Goal: Find specific page/section: Find specific page/section

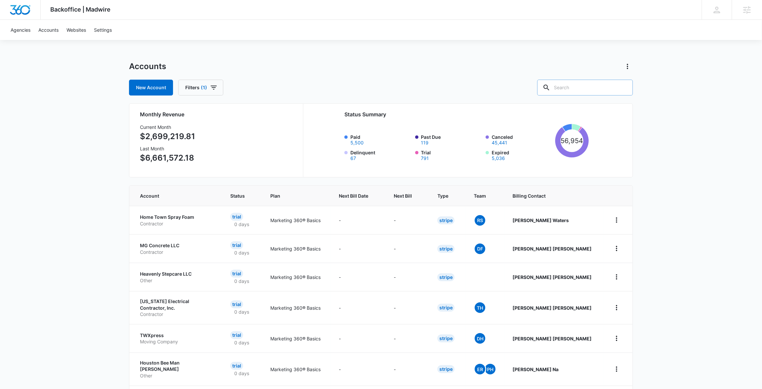
click at [591, 88] on input "text" at bounding box center [585, 88] width 96 height 16
paste input "PANDL Movers"
type input "PANDL Movers"
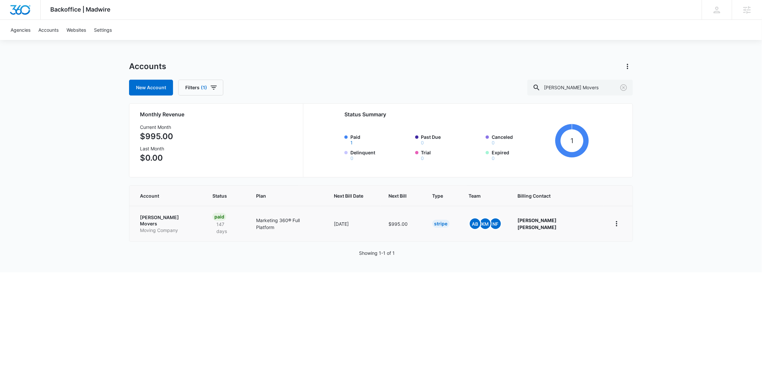
click at [157, 216] on p "PANDL Movers" at bounding box center [168, 220] width 57 height 13
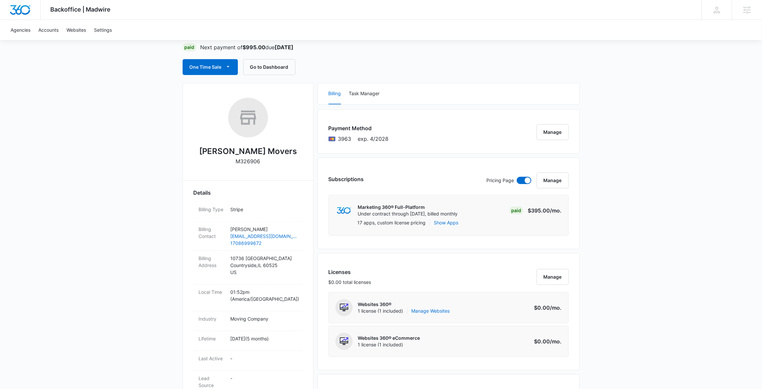
scroll to position [62, 0]
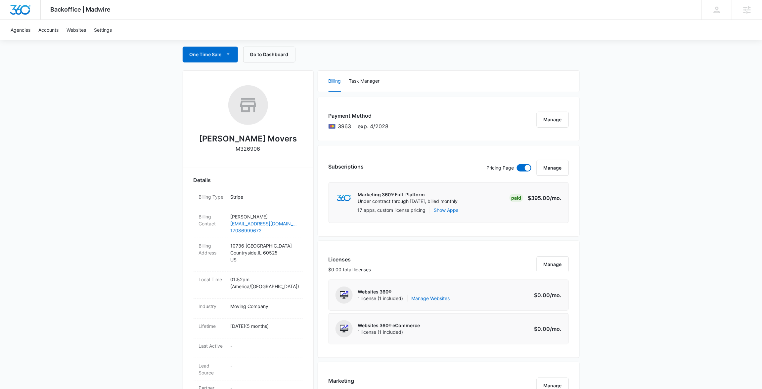
click at [242, 149] on p "M326906" at bounding box center [248, 149] width 24 height 8
copy p "M326906"
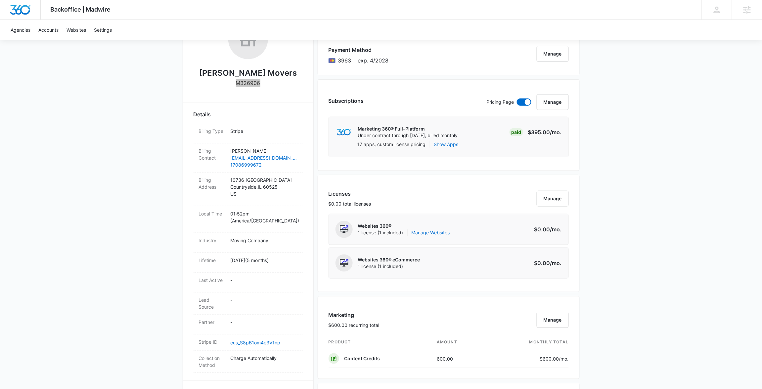
scroll to position [0, 0]
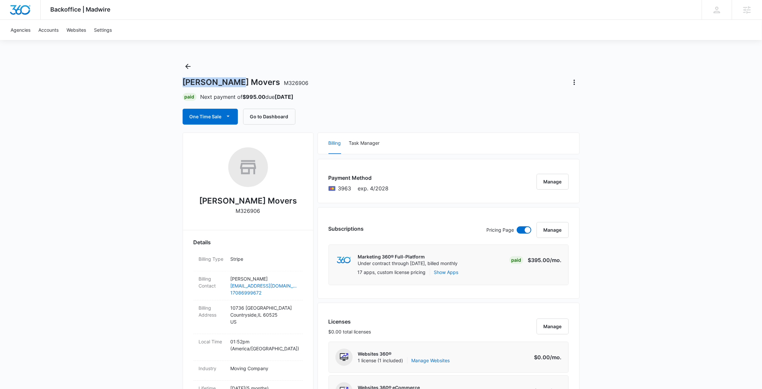
drag, startPoint x: 183, startPoint y: 81, endPoint x: 240, endPoint y: 82, distance: 56.9
click at [240, 82] on h1 "PANDL Movers M326906" at bounding box center [246, 82] width 126 height 10
copy h1 "PANDL Movers"
drag, startPoint x: 236, startPoint y: 209, endPoint x: 262, endPoint y: 211, distance: 25.9
click at [262, 211] on div "PANDL Movers M326906" at bounding box center [248, 184] width 109 height 72
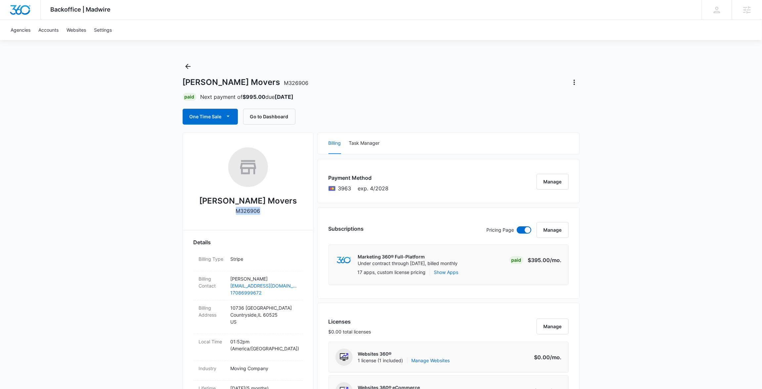
copy p "M326906"
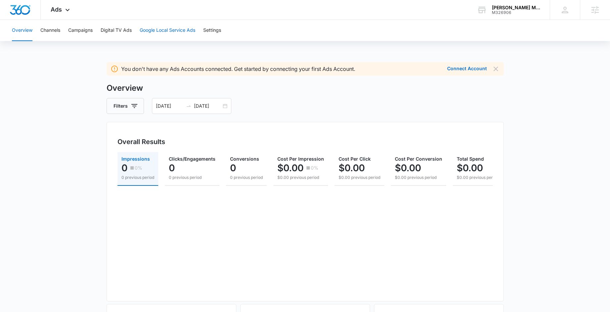
click at [169, 30] on button "Google Local Service Ads" at bounding box center [168, 30] width 56 height 21
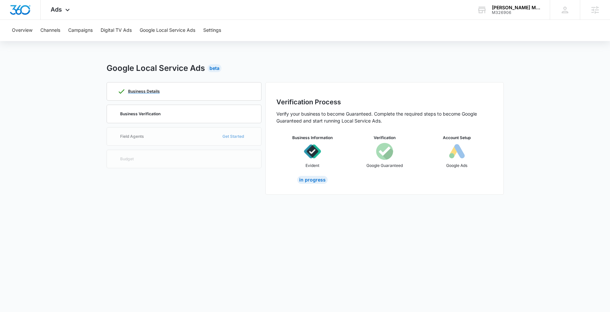
click at [227, 92] on div "Business Details" at bounding box center [183, 91] width 133 height 18
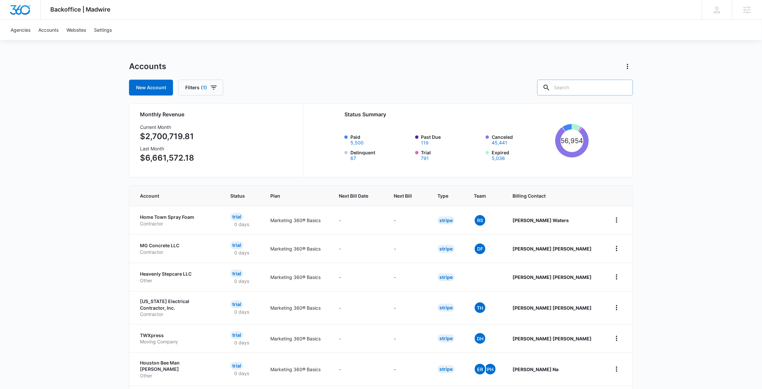
click at [580, 87] on input "text" at bounding box center [585, 88] width 96 height 16
paste input "Black Diamond Builders"
type input "Black Diamond Builders"
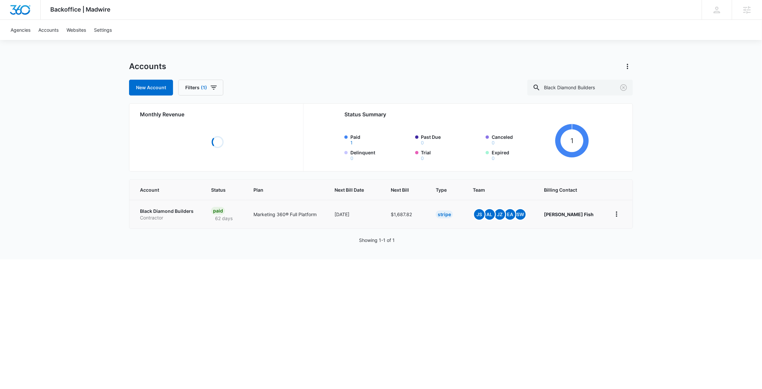
click at [156, 211] on p "Black Diamond Builders" at bounding box center [167, 211] width 55 height 7
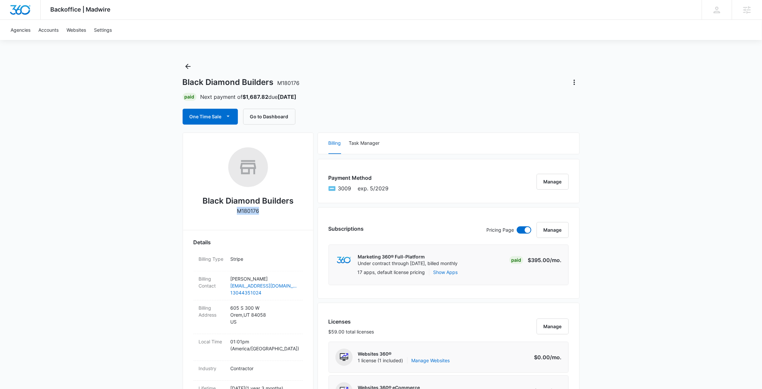
drag, startPoint x: 261, startPoint y: 212, endPoint x: 234, endPoint y: 213, distance: 27.5
click at [234, 213] on div "Black Diamond Builders M180176" at bounding box center [248, 184] width 109 height 72
copy p "M180176"
click at [291, 84] on span "M180176" at bounding box center [289, 83] width 22 height 7
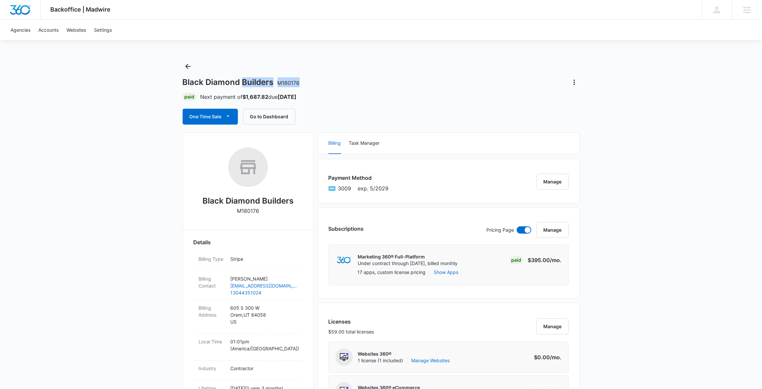
click at [303, 80] on div "Black Diamond Builders M180176" at bounding box center [381, 82] width 397 height 11
click at [292, 81] on span "M180176" at bounding box center [289, 83] width 22 height 7
click at [292, 82] on span "M180176" at bounding box center [289, 83] width 22 height 7
click at [300, 83] on div "Black Diamond Builders M180176" at bounding box center [381, 82] width 397 height 11
drag, startPoint x: 301, startPoint y: 83, endPoint x: 278, endPoint y: 84, distance: 22.5
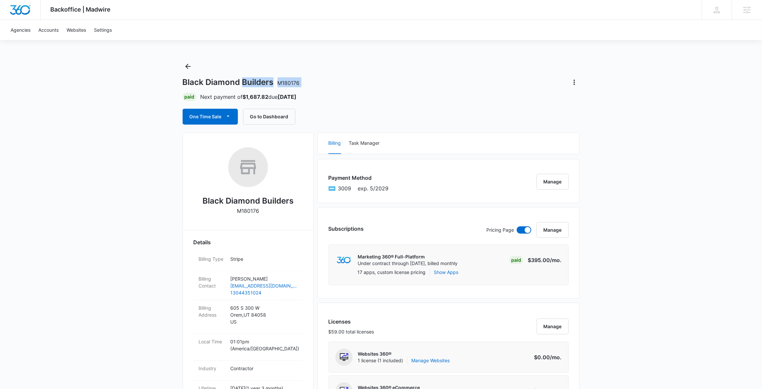
click at [278, 84] on div "Black Diamond Builders M180176" at bounding box center [381, 82] width 397 height 11
click at [299, 84] on div "Black Diamond Builders M180176" at bounding box center [381, 82] width 397 height 11
click at [248, 211] on p "M180176" at bounding box center [248, 211] width 22 height 8
click at [248, 212] on p "M180176" at bounding box center [248, 211] width 22 height 8
copy p "M180176"
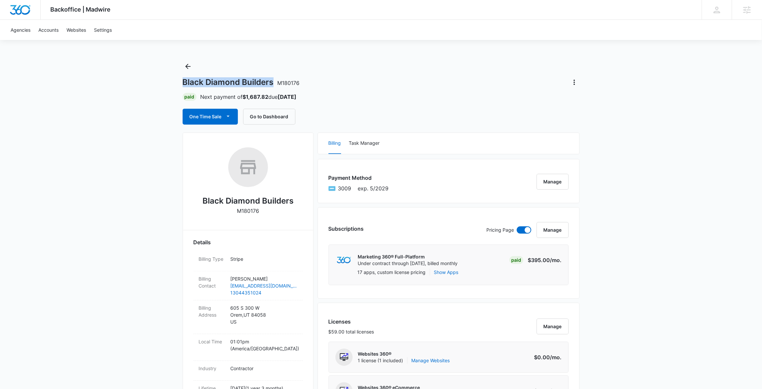
drag, startPoint x: 183, startPoint y: 83, endPoint x: 273, endPoint y: 82, distance: 89.3
click at [273, 82] on h1 "Black Diamond Builders M180176" at bounding box center [241, 82] width 117 height 10
copy h1 "Black Diamond Builders"
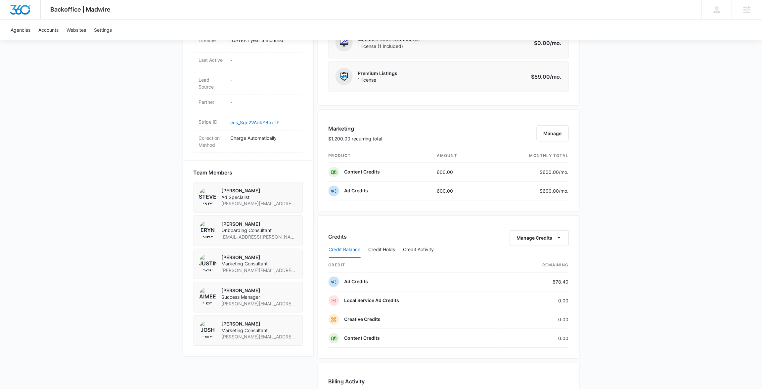
scroll to position [412, 0]
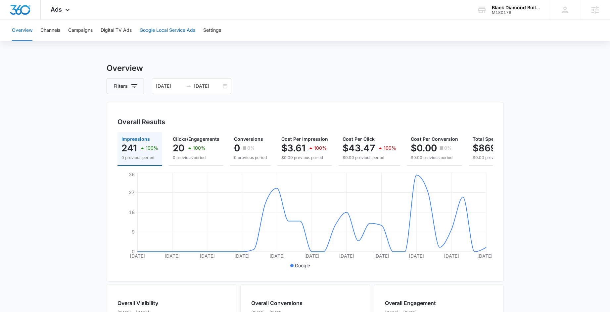
click at [162, 28] on button "Google Local Service Ads" at bounding box center [168, 30] width 56 height 21
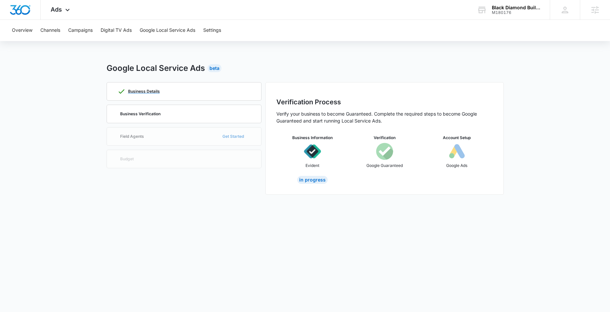
click at [160, 91] on div "Business Details" at bounding box center [183, 91] width 133 height 18
